Goal: Check status: Check status

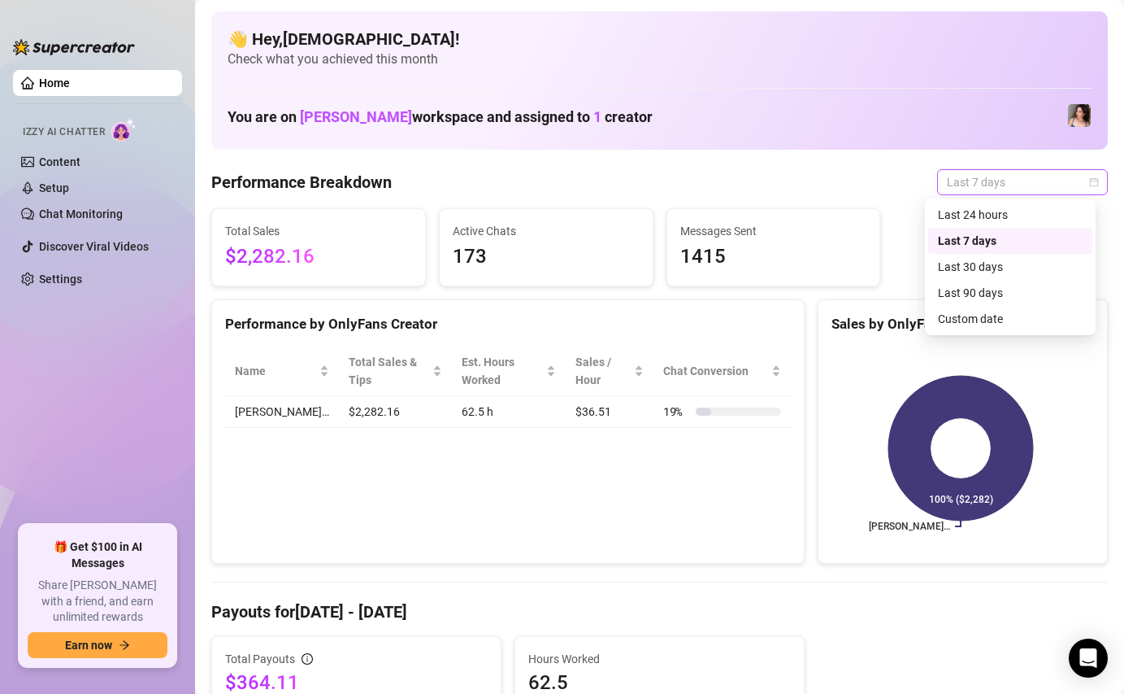
click at [999, 188] on span "Last 7 days" at bounding box center [1022, 182] width 151 height 24
click at [954, 310] on div "Custom date" at bounding box center [1010, 319] width 145 height 18
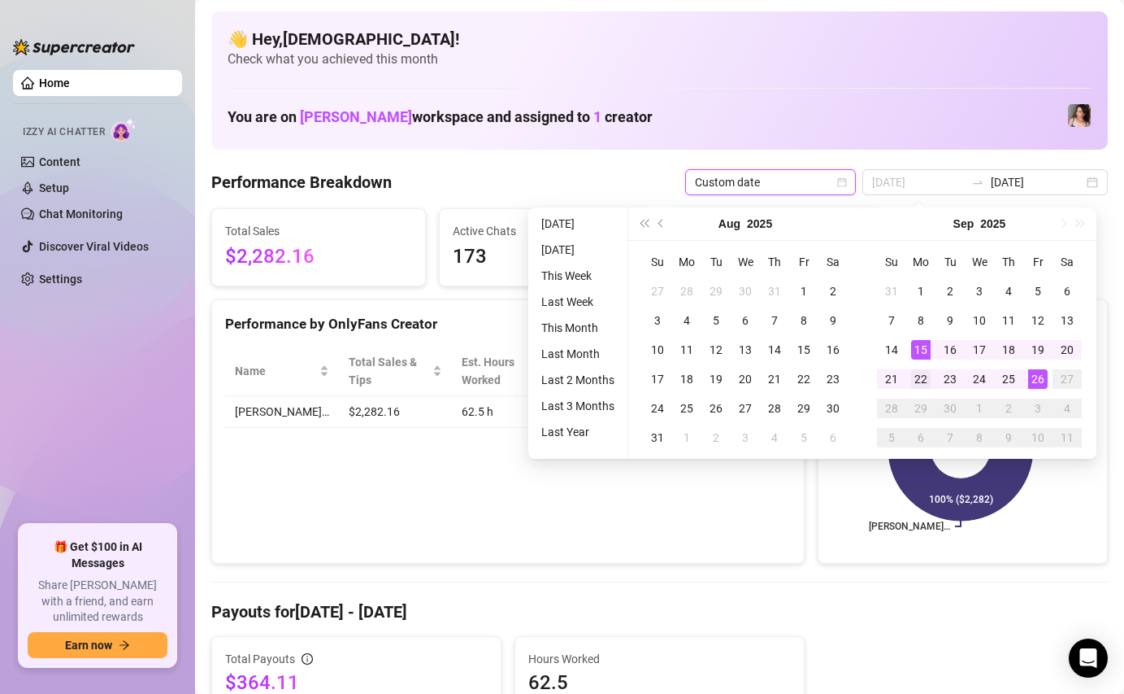
type input "[DATE]"
click at [925, 372] on div "22" at bounding box center [921, 379] width 20 height 20
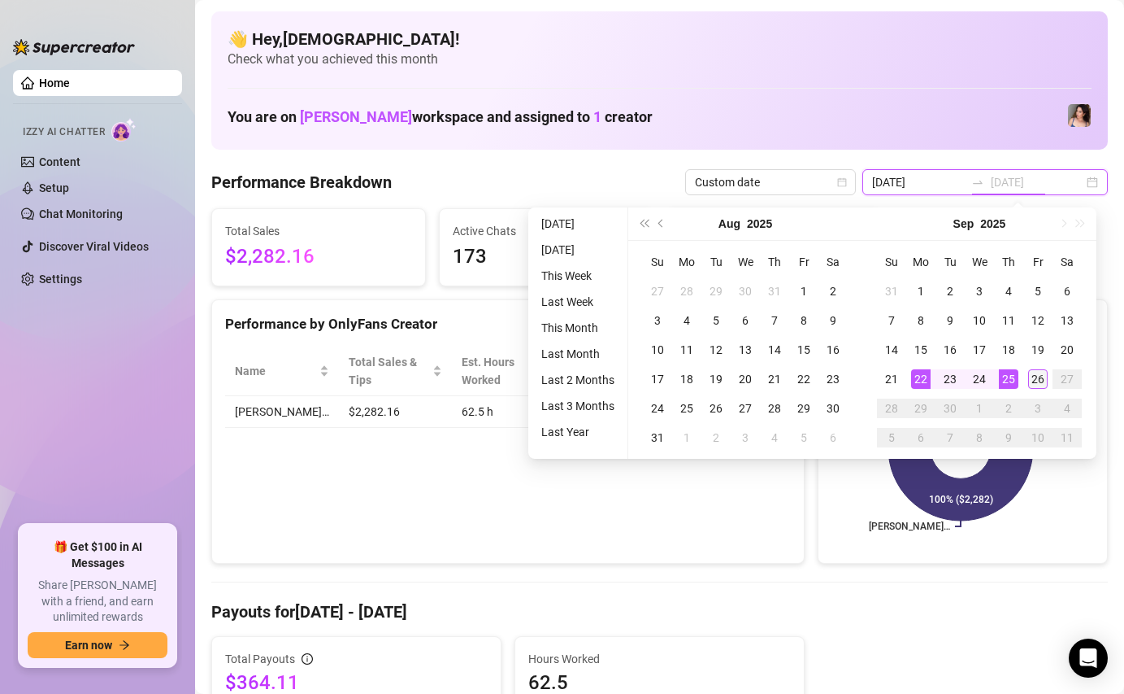
type input "[DATE]"
click at [1030, 376] on div "26" at bounding box center [1038, 379] width 20 height 20
type input "[DATE]"
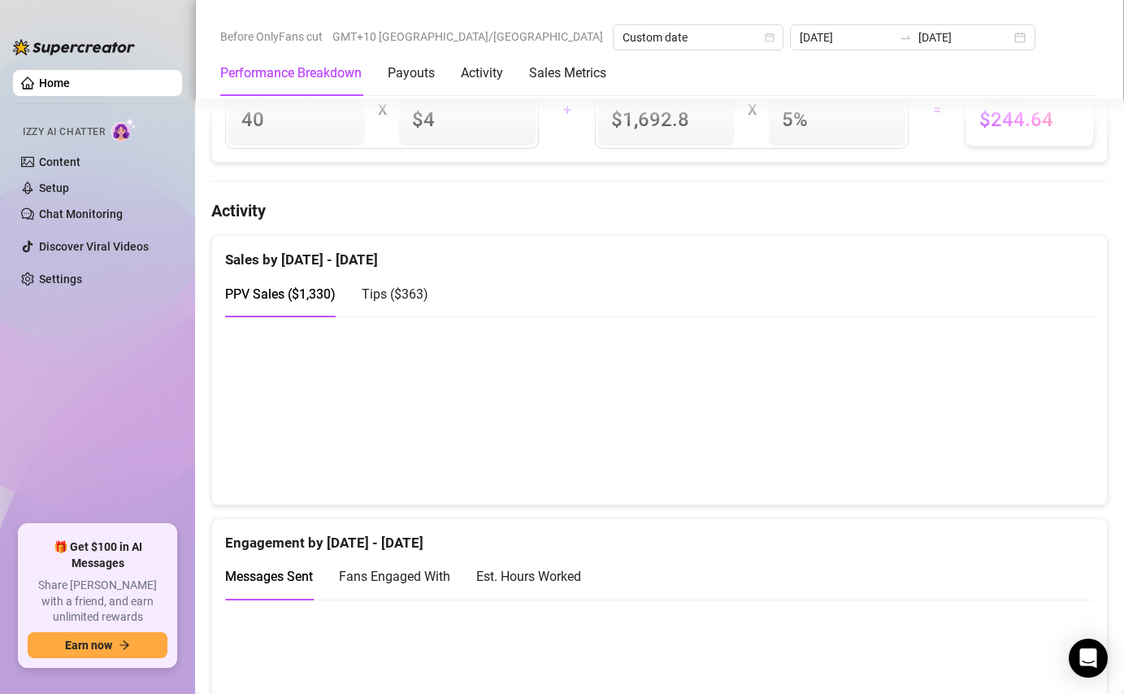
scroll to position [584, 0]
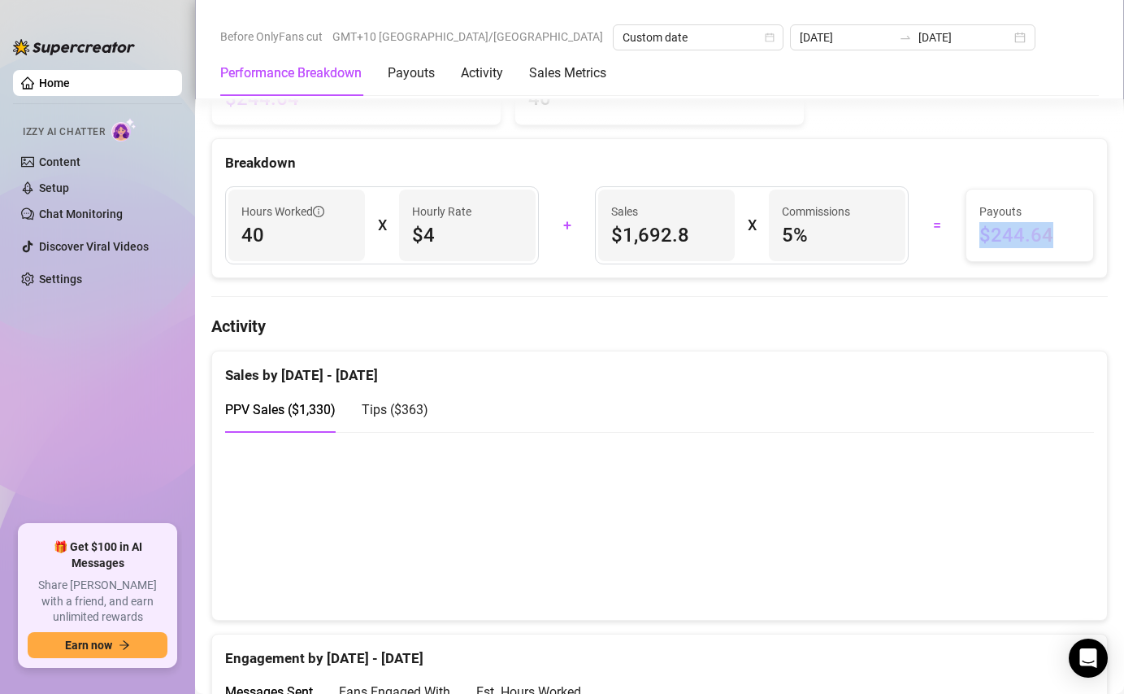
drag, startPoint x: 972, startPoint y: 237, endPoint x: 1058, endPoint y: 236, distance: 85.4
click at [1058, 236] on span "$244.64" at bounding box center [1030, 235] width 101 height 26
click at [888, 270] on div "Hours Worked 40 X Hourly Rate $4 + Sales $1,692.8 X Commissions 5 % = Payouts $…" at bounding box center [659, 225] width 895 height 104
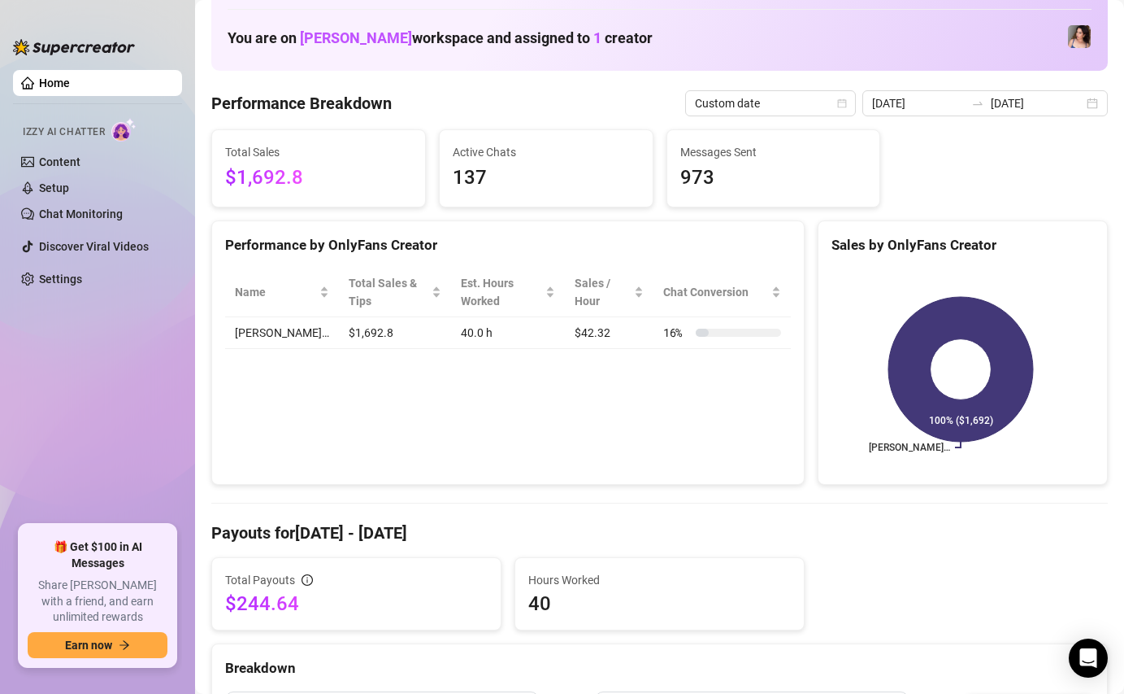
scroll to position [0, 0]
